Goal: Browse casually: Explore the website without a specific task or goal

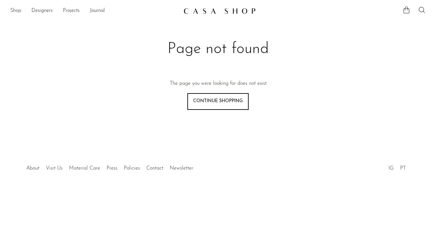
click at [15, 11] on link "Shop" at bounding box center [15, 11] width 11 height 8
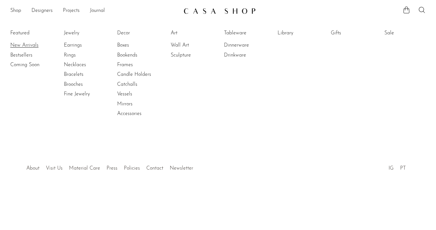
click at [28, 46] on link "New Arrivals" at bounding box center [34, 45] width 48 height 7
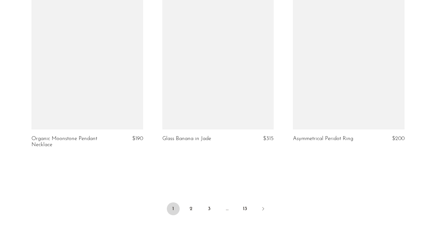
scroll to position [2207, 0]
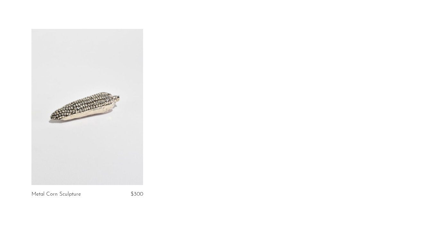
scroll to position [40, 0]
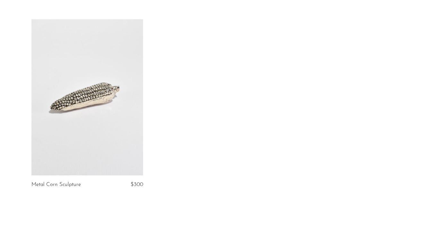
click at [87, 100] on link at bounding box center [87, 97] width 112 height 156
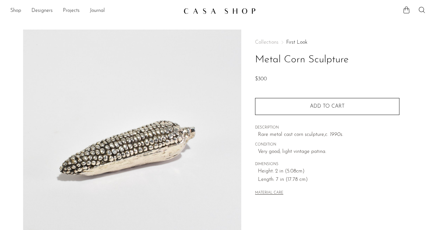
scroll to position [78, 0]
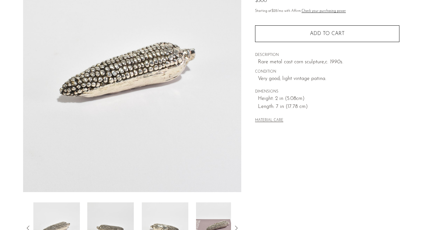
click at [112, 209] on img at bounding box center [110, 227] width 47 height 51
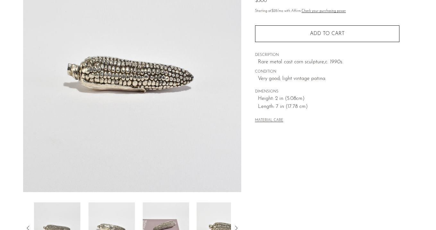
click at [112, 209] on img at bounding box center [111, 227] width 47 height 51
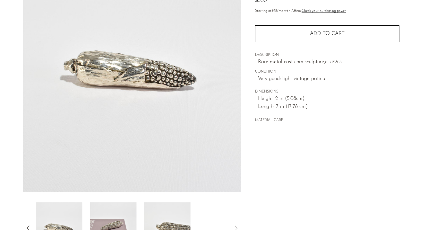
click at [112, 209] on img at bounding box center [113, 227] width 47 height 51
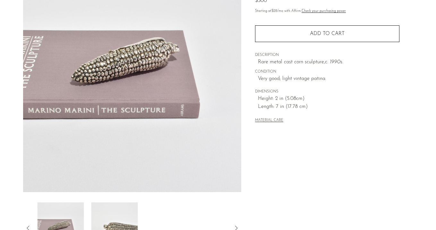
click at [112, 209] on img at bounding box center [114, 227] width 47 height 51
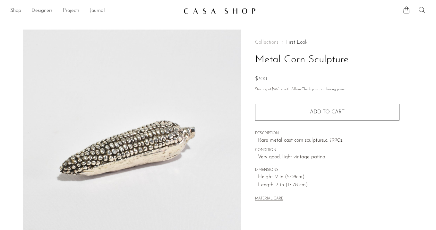
click at [294, 40] on link "First Look" at bounding box center [296, 42] width 21 height 5
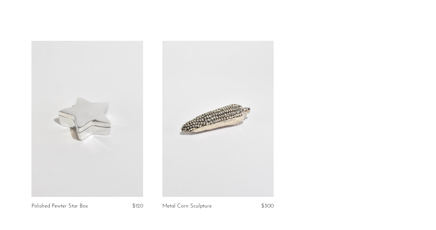
scroll to position [25, 0]
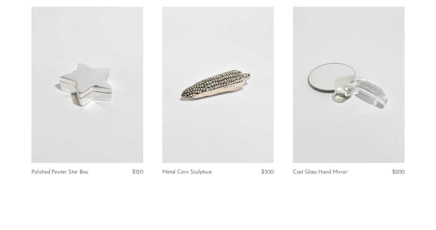
scroll to position [53, 0]
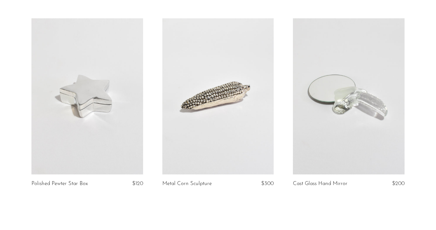
scroll to position [40, 0]
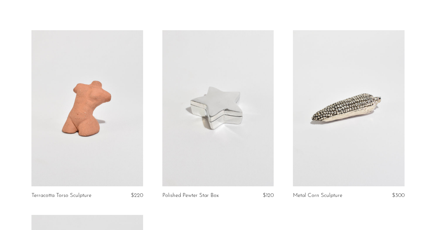
scroll to position [39, 0]
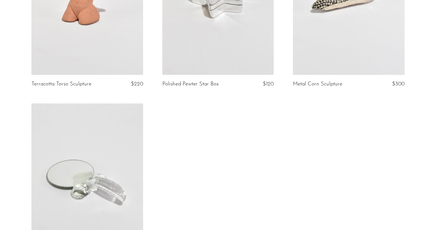
scroll to position [72, 0]
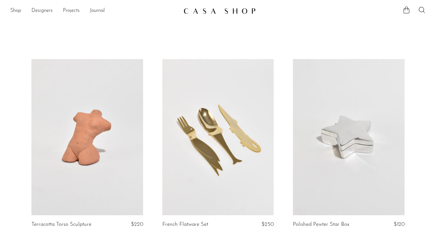
click at [231, 162] on link at bounding box center [218, 137] width 112 height 156
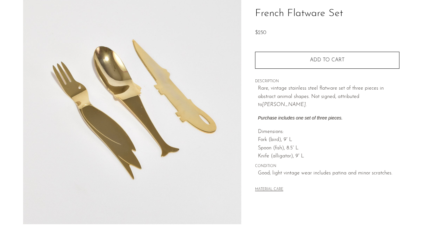
scroll to position [47, 0]
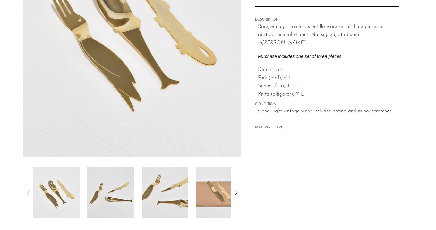
click at [123, 192] on img at bounding box center [110, 192] width 47 height 51
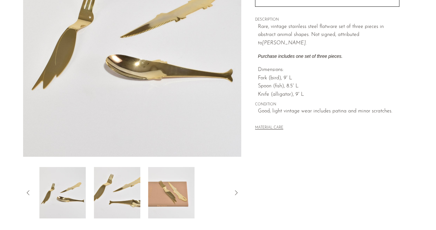
scroll to position [95, 0]
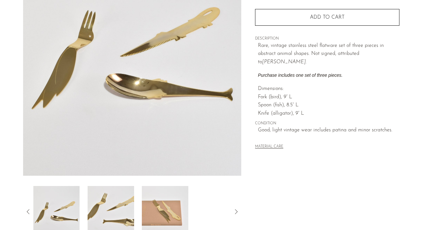
click at [119, 208] on img at bounding box center [111, 211] width 47 height 51
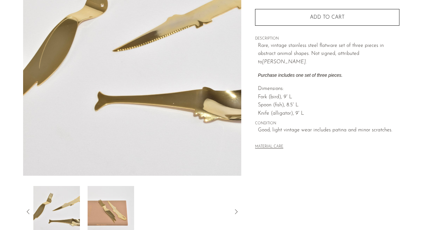
click at [119, 208] on img at bounding box center [111, 211] width 47 height 51
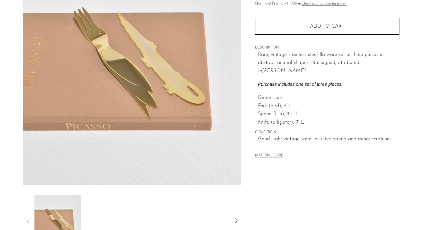
scroll to position [84, 0]
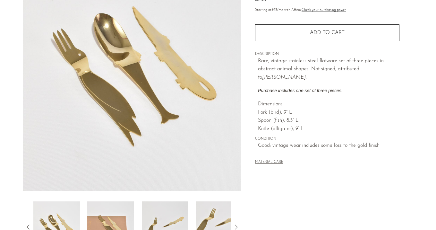
scroll to position [83, 0]
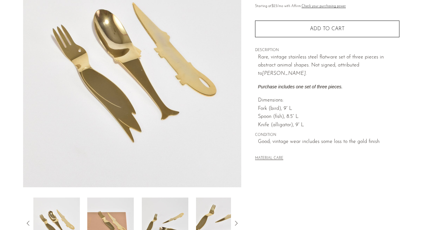
click at [109, 218] on img at bounding box center [110, 222] width 47 height 51
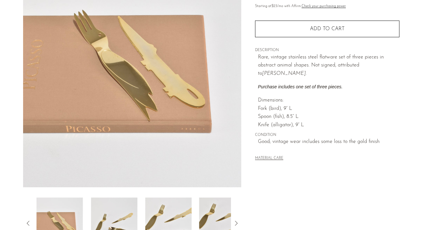
click at [109, 218] on img at bounding box center [114, 222] width 47 height 51
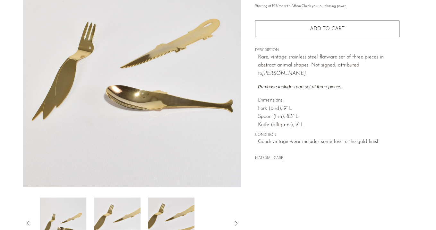
click at [109, 218] on img at bounding box center [117, 222] width 47 height 51
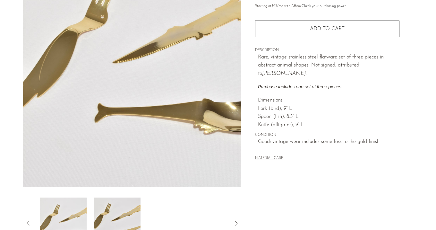
click at [109, 218] on img at bounding box center [117, 222] width 47 height 51
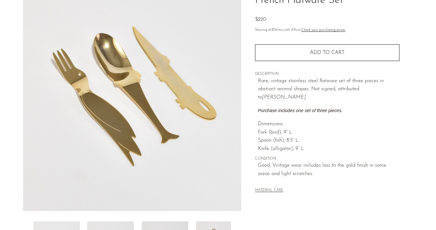
scroll to position [86, 0]
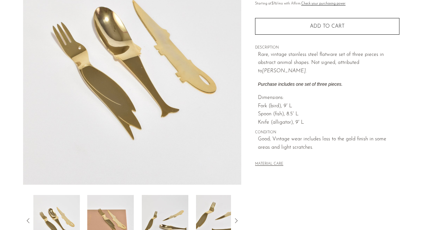
click at [110, 208] on img at bounding box center [110, 220] width 47 height 51
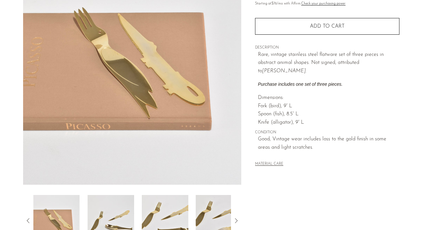
click at [110, 208] on img at bounding box center [111, 220] width 47 height 51
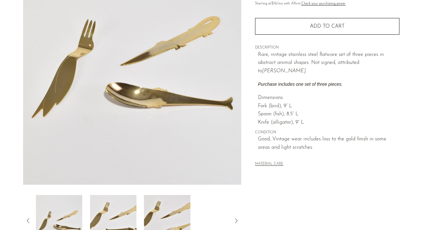
click at [110, 208] on img at bounding box center [113, 220] width 47 height 51
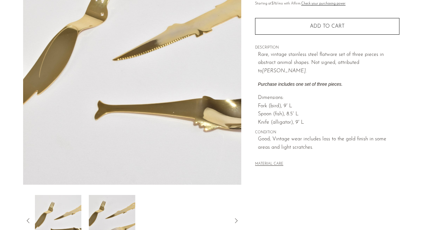
click at [110, 208] on img at bounding box center [112, 220] width 47 height 51
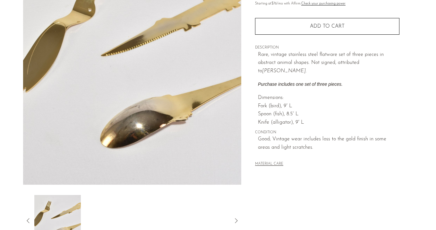
scroll to position [0, 0]
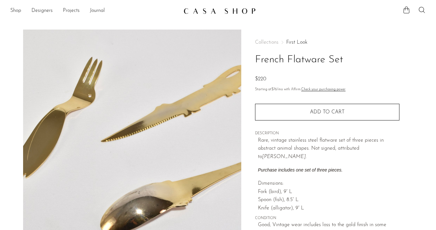
click at [298, 40] on link "First Look" at bounding box center [296, 42] width 21 height 5
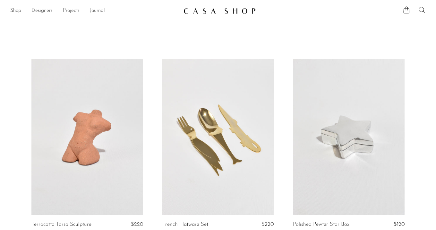
click at [298, 39] on div "Home Collections First Look Filter by Filter by Filters" at bounding box center [218, 225] width 436 height 405
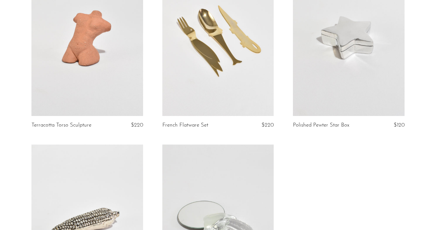
scroll to position [37, 0]
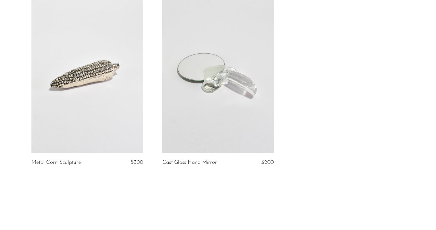
scroll to position [236, 0]
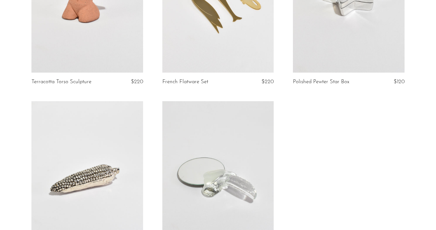
scroll to position [191, 0]
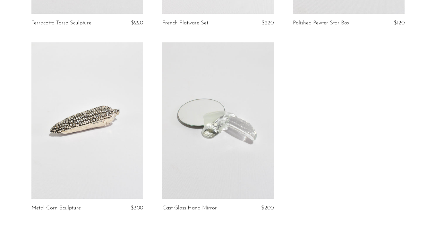
scroll to position [286, 0]
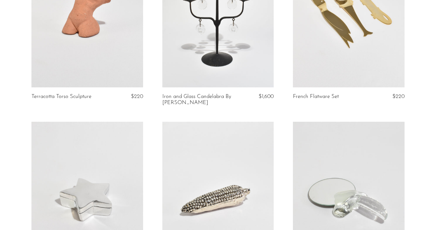
scroll to position [2, 0]
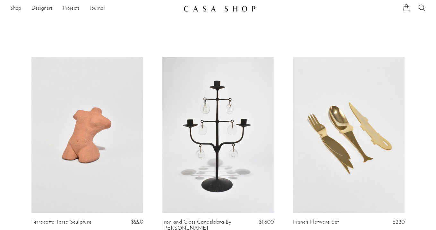
click at [245, 144] on link at bounding box center [218, 135] width 112 height 156
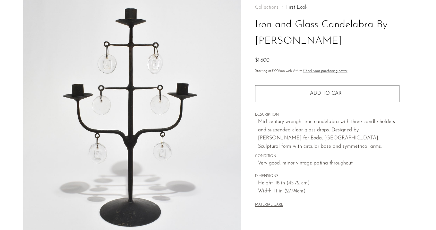
scroll to position [94, 0]
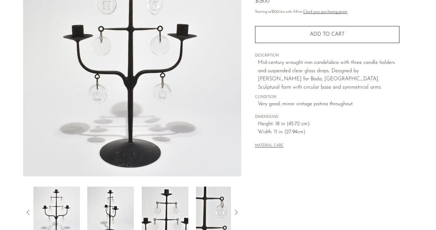
click at [106, 200] on img at bounding box center [110, 212] width 47 height 51
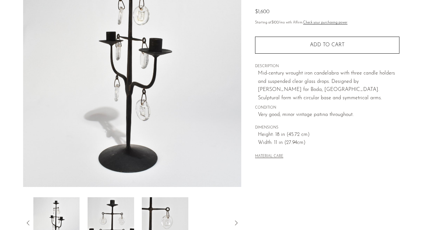
scroll to position [84, 0]
click at [125, 217] on img at bounding box center [111, 222] width 47 height 51
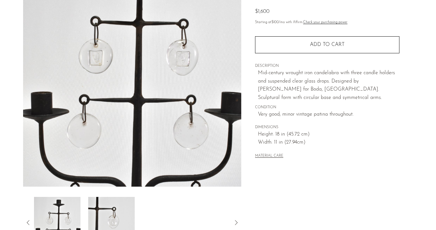
click at [125, 217] on img at bounding box center [111, 222] width 47 height 51
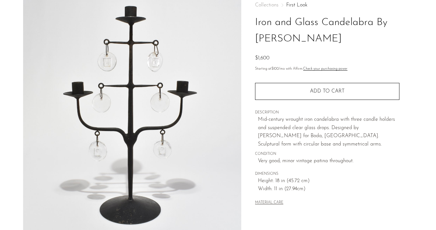
scroll to position [37, 0]
click at [292, 4] on link "First Look" at bounding box center [296, 5] width 21 height 5
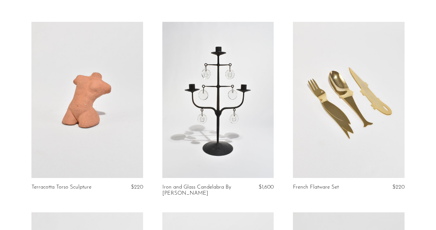
scroll to position [36, 0]
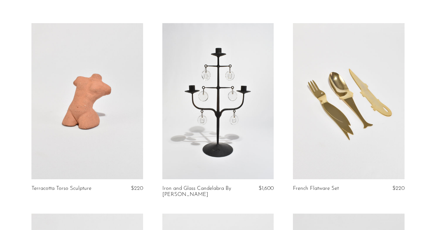
click at [230, 80] on link at bounding box center [218, 101] width 112 height 156
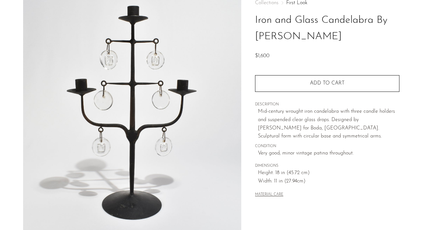
scroll to position [41, 0]
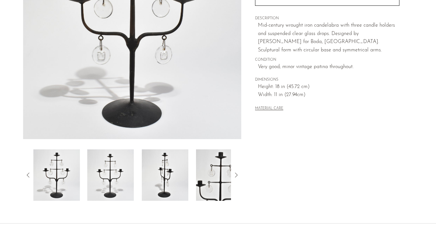
click at [105, 190] on img at bounding box center [110, 174] width 47 height 51
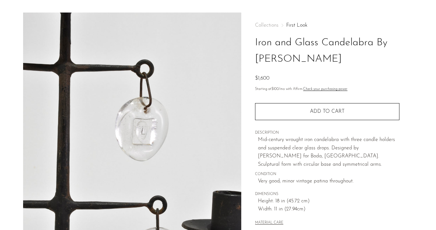
scroll to position [15, 0]
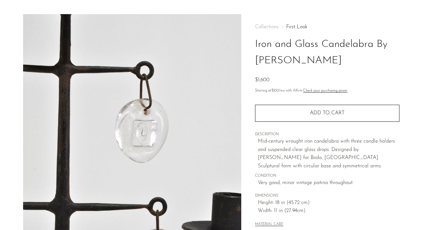
click at [299, 30] on div "Collections First Look Iron and Glass Candelabra By Erik Höglund $1,600" at bounding box center [327, 54] width 144 height 60
click at [297, 30] on div "Collections First Look Iron and Glass Candelabra By Erik Höglund $1,600" at bounding box center [327, 54] width 144 height 60
click at [296, 28] on link "First Look" at bounding box center [296, 26] width 21 height 5
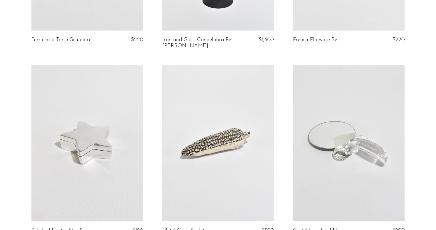
scroll to position [209, 0]
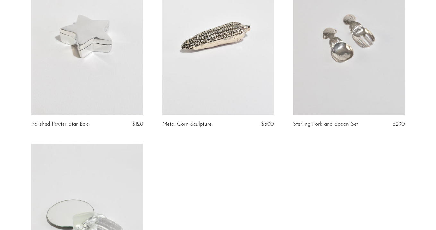
scroll to position [197, 0]
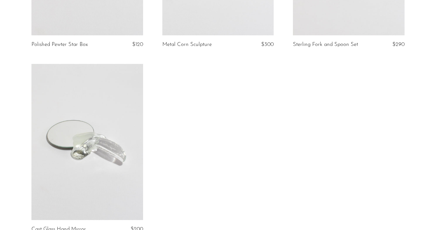
scroll to position [214, 0]
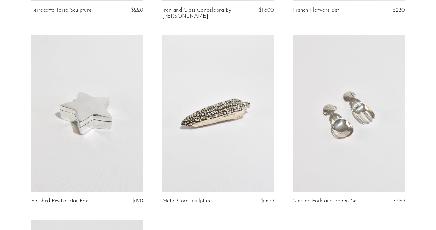
click at [337, 77] on link at bounding box center [349, 113] width 112 height 156
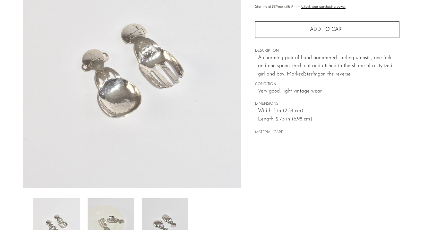
scroll to position [85, 0]
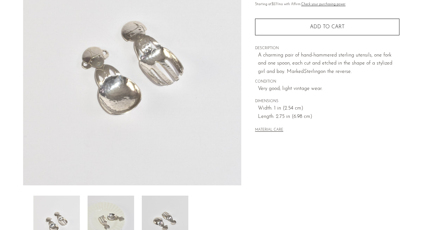
click at [120, 210] on img at bounding box center [111, 221] width 47 height 51
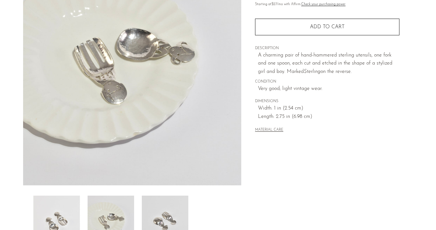
click at [160, 211] on img at bounding box center [165, 221] width 47 height 51
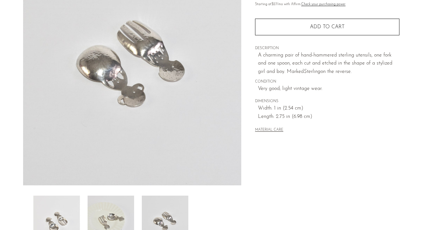
click at [119, 211] on img at bounding box center [111, 221] width 47 height 51
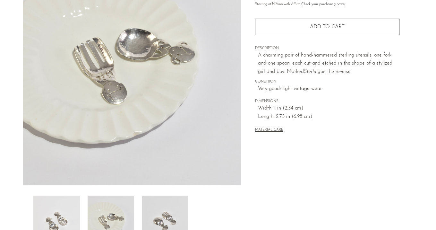
click at [76, 211] on img at bounding box center [56, 221] width 47 height 51
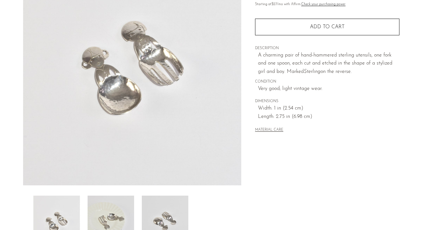
scroll to position [0, 0]
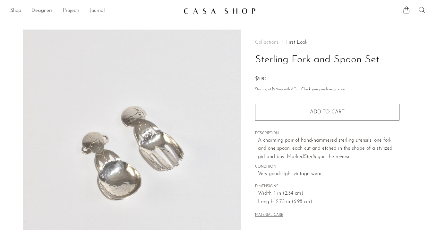
click at [290, 42] on link "First Look" at bounding box center [296, 42] width 21 height 5
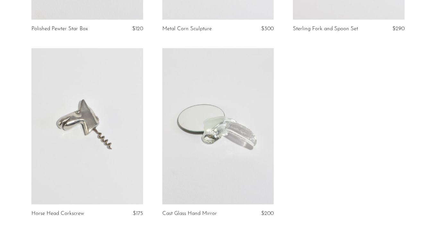
scroll to position [388, 0]
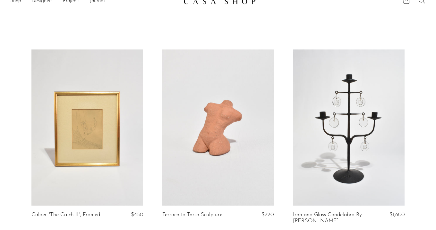
scroll to position [10, 0]
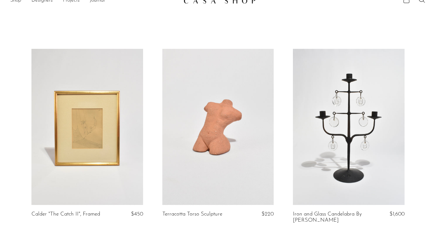
click at [94, 122] on link at bounding box center [87, 127] width 112 height 156
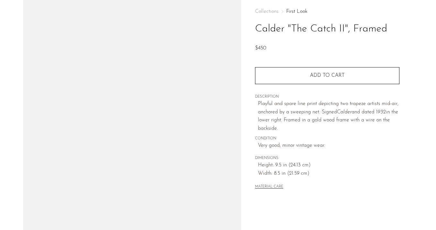
scroll to position [65, 0]
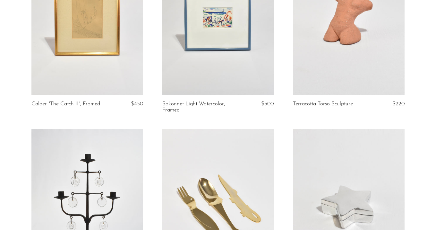
scroll to position [58, 0]
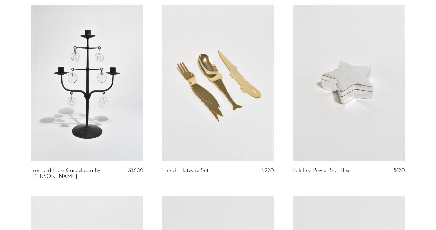
scroll to position [78, 0]
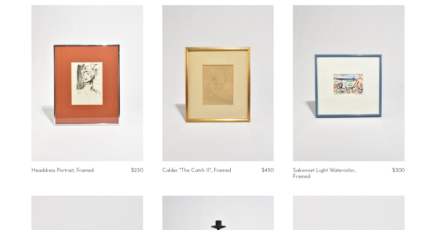
scroll to position [22, 0]
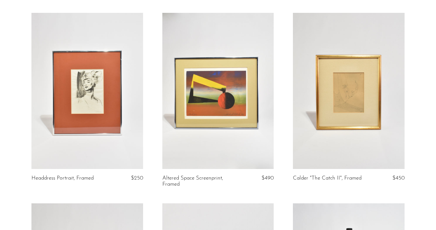
scroll to position [37, 0]
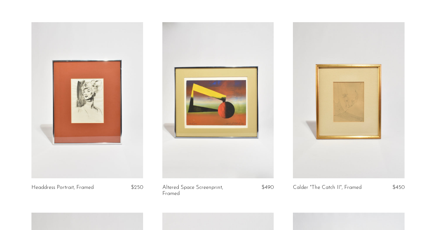
click at [237, 121] on link at bounding box center [218, 100] width 112 height 156
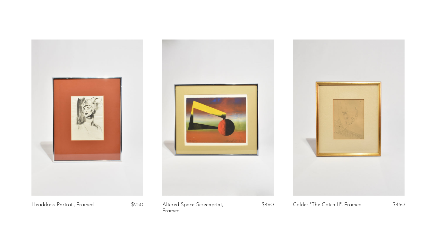
scroll to position [0, 0]
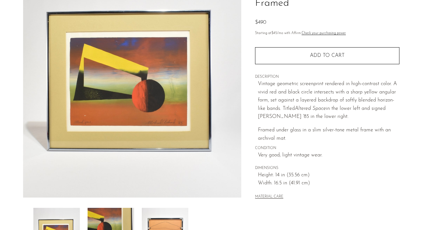
scroll to position [87, 0]
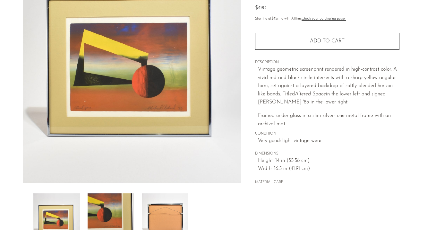
click at [108, 208] on img at bounding box center [111, 218] width 47 height 51
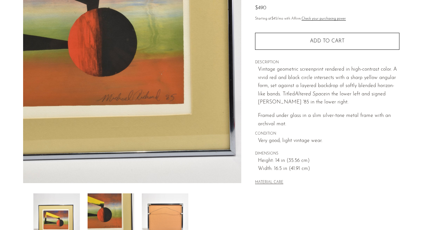
click at [169, 208] on img at bounding box center [165, 218] width 47 height 51
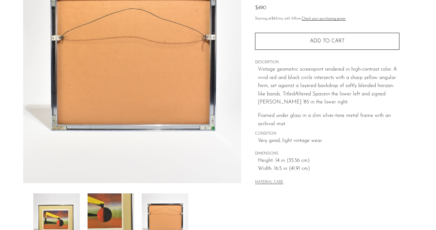
click at [109, 205] on img at bounding box center [111, 218] width 47 height 51
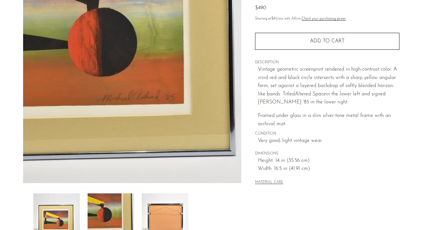
click at [73, 210] on img at bounding box center [56, 218] width 47 height 51
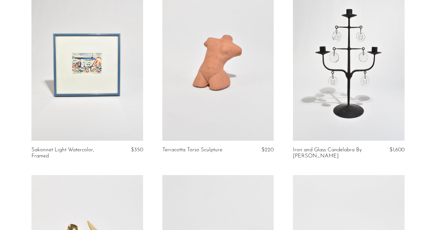
scroll to position [170, 0]
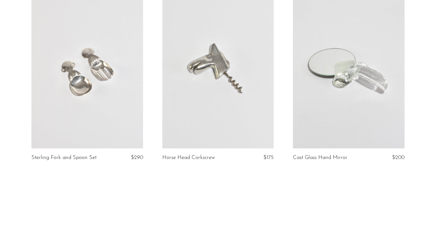
scroll to position [679, 0]
